Goal: Complete application form

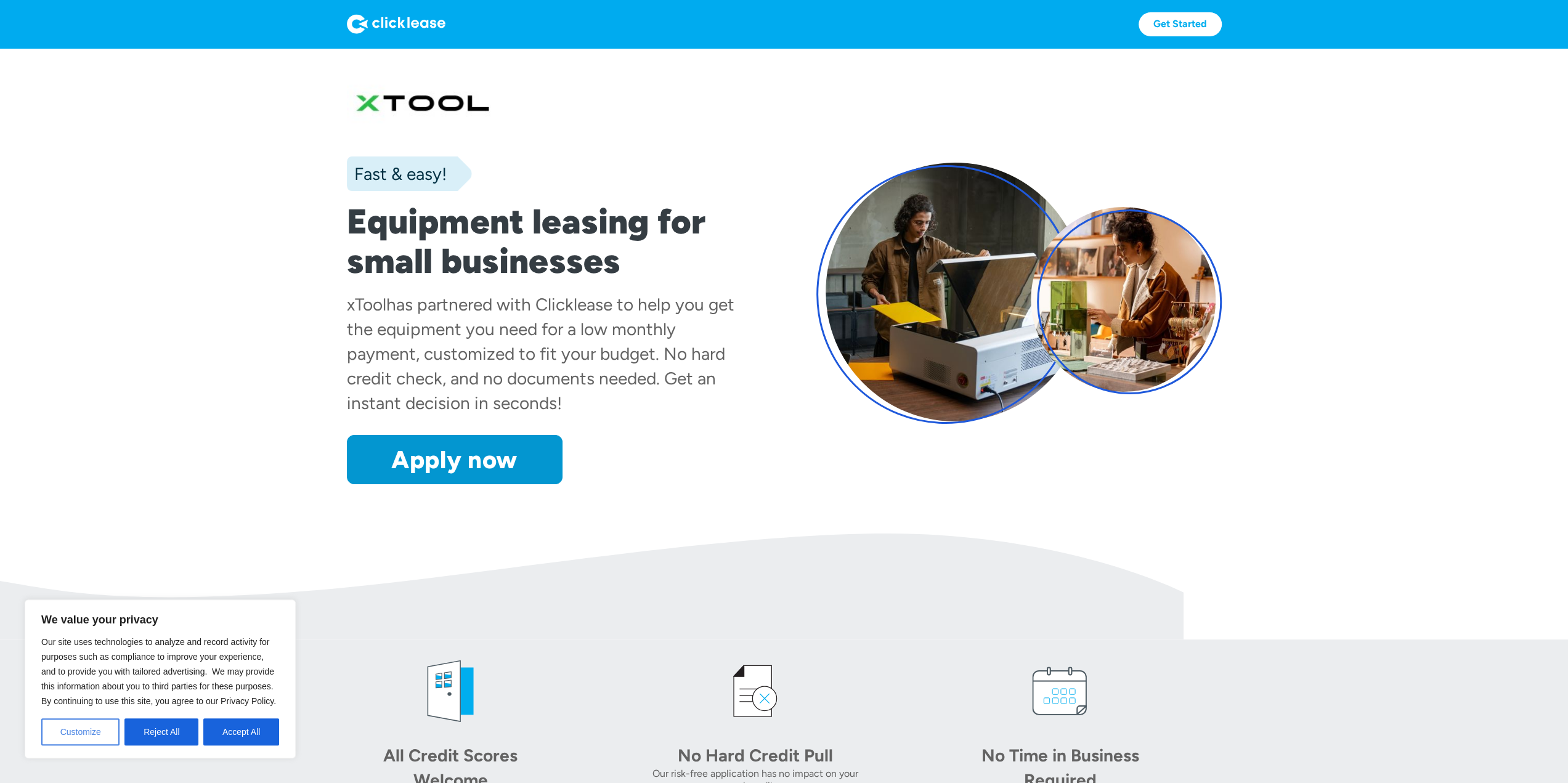
click at [98, 736] on button "Customize" at bounding box center [80, 732] width 78 height 27
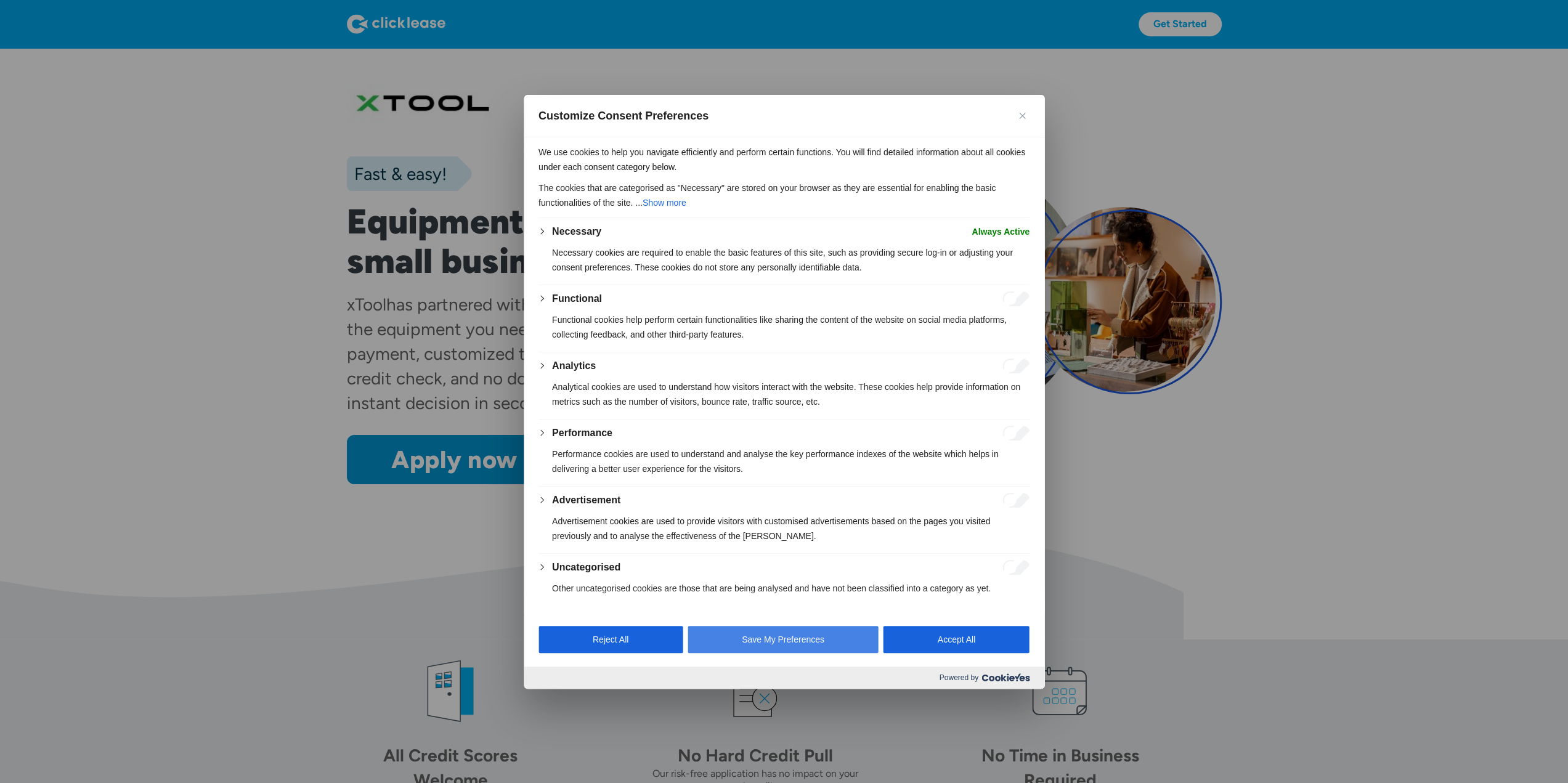
click at [830, 636] on button "Save My Preferences" at bounding box center [783, 639] width 191 height 27
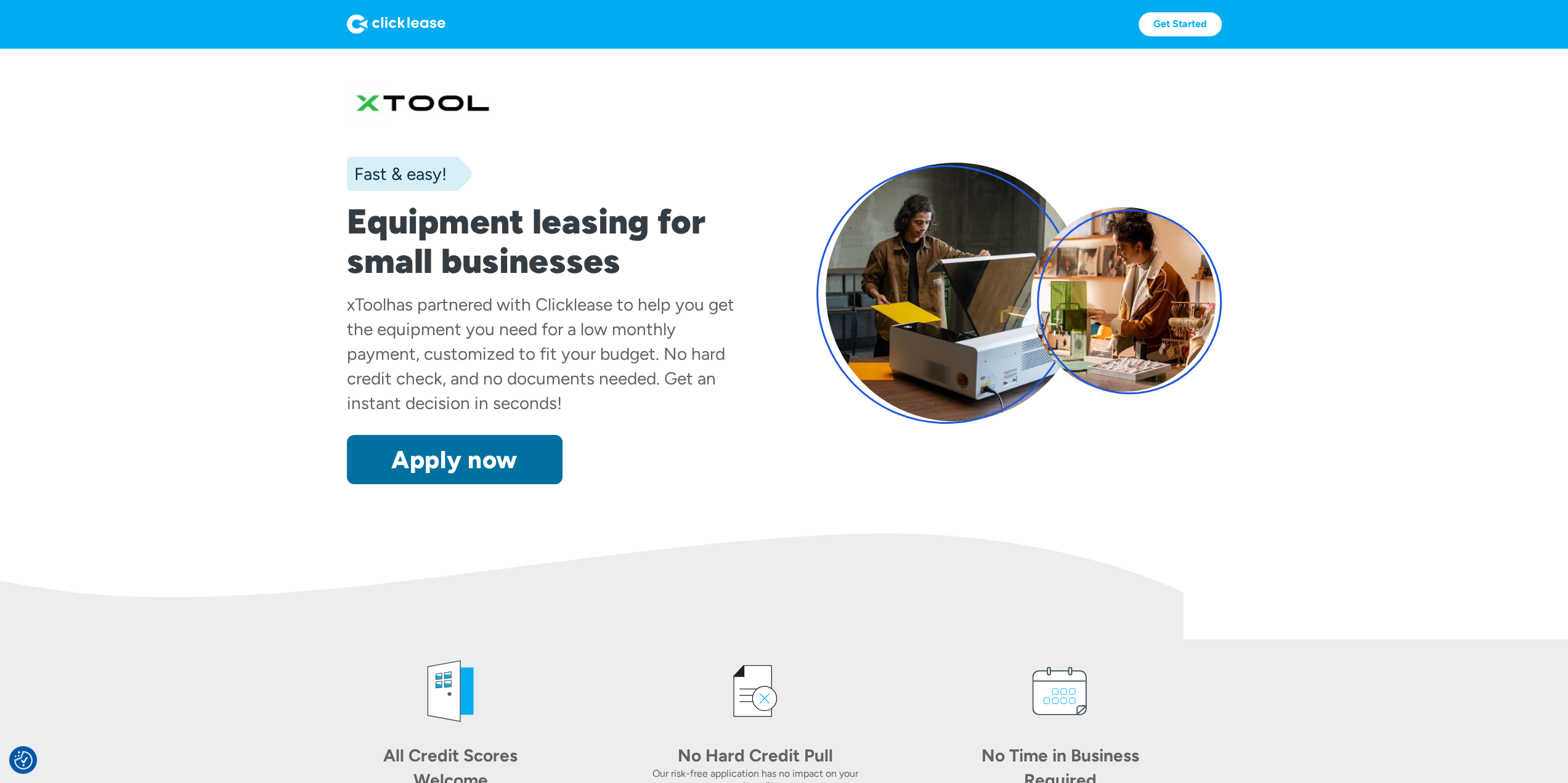
click at [490, 466] on link "Apply now" at bounding box center [455, 459] width 216 height 49
